Goal: Transaction & Acquisition: Download file/media

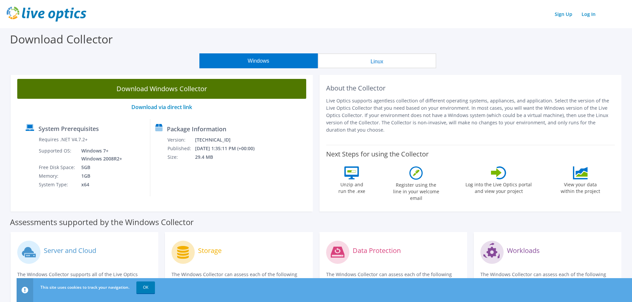
click at [187, 91] on link "Download Windows Collector" at bounding box center [161, 89] width 289 height 20
